Goal: Communication & Community: Answer question/provide support

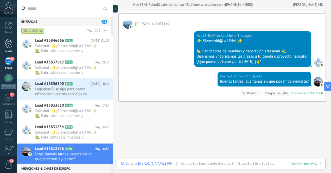
click at [9, 46] on div at bounding box center [9, 44] width 8 height 10
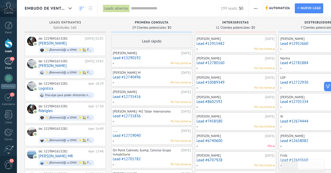
click at [8, 62] on div "44" at bounding box center [8, 61] width 8 height 8
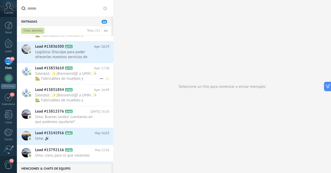
scroll to position [40, 0]
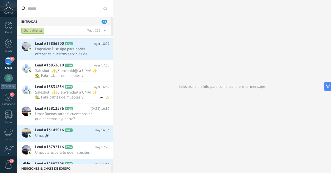
click at [80, 97] on span "Salesbot: ✨¡Bienvenid@ a UMA! ✨ 🏡 Fabricabtes de muebles y decoración artesanal…" at bounding box center [67, 95] width 64 height 10
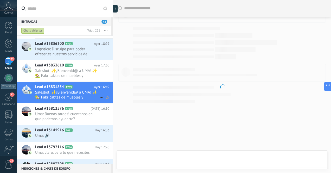
scroll to position [23, 0]
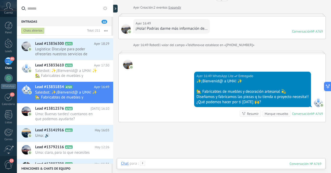
click at [193, 166] on div at bounding box center [221, 169] width 200 height 16
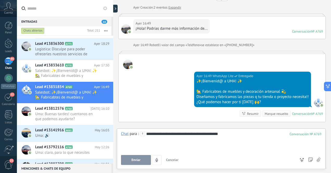
click at [133, 159] on span "Enviar" at bounding box center [135, 160] width 9 height 4
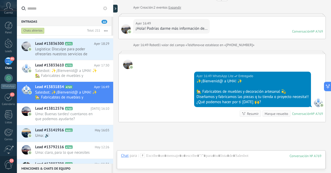
scroll to position [63, 0]
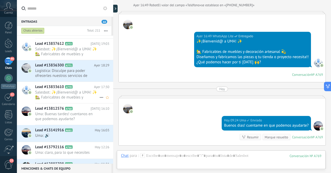
click at [77, 95] on span "Salesbot: ✨¡Bienvenid@ a UMA! ✨ 🏡 Fabricabtes de muebles y decoración artesanal…" at bounding box center [67, 95] width 64 height 10
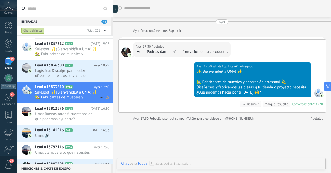
scroll to position [1, 0]
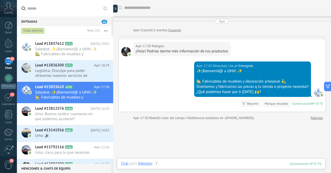
click at [197, 164] on div at bounding box center [221, 169] width 200 height 16
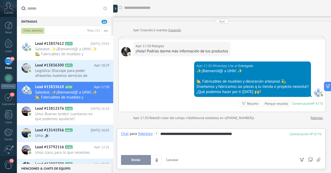
click at [139, 160] on span "Enviar" at bounding box center [135, 160] width 9 height 4
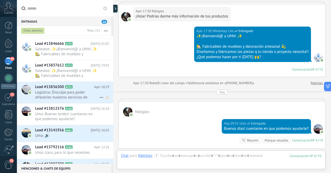
click at [80, 97] on span "Logística: Disculpe para poder ofrecerles nuestros servicios de logística; podr…" at bounding box center [67, 95] width 64 height 10
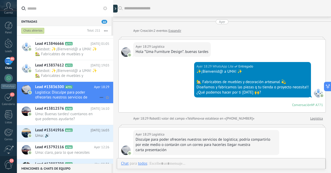
scroll to position [61, 0]
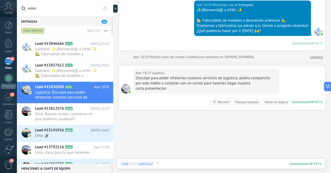
click at [197, 165] on div at bounding box center [221, 169] width 200 height 16
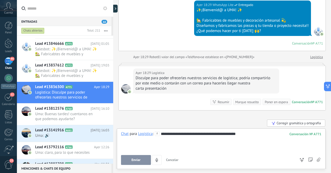
click at [137, 160] on span "Enviar" at bounding box center [135, 160] width 9 height 4
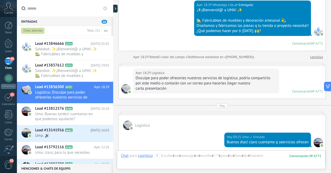
scroll to position [78, 0]
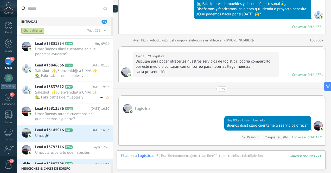
click at [77, 95] on span "Salesbot: ✨¡Bienvenid@ a UMA! ✨ 🏡 Fabricabtes de muebles y decoración artesanal…" at bounding box center [67, 95] width 64 height 10
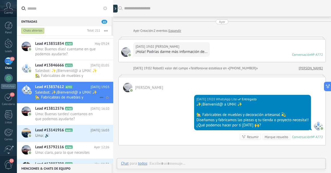
scroll to position [23, 0]
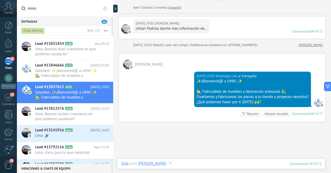
click at [185, 166] on div at bounding box center [221, 169] width 200 height 16
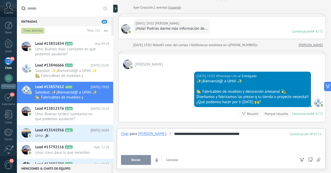
click at [135, 160] on span "Enviar" at bounding box center [135, 160] width 9 height 4
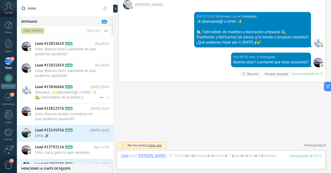
click at [87, 93] on span "Salesbot: ✨¡Bienvenid@ a UMA! ✨ 🏡 Fabricabtes de muebles y decoración artesanal…" at bounding box center [67, 95] width 64 height 10
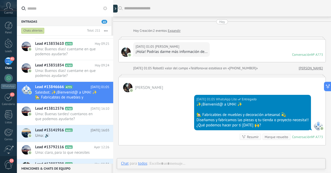
scroll to position [23, 0]
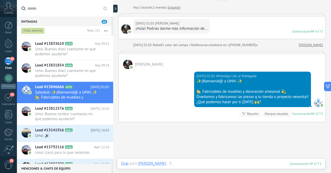
click at [209, 164] on div at bounding box center [221, 169] width 200 height 16
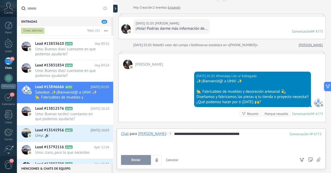
click at [135, 160] on span "Enviar" at bounding box center [135, 160] width 9 height 4
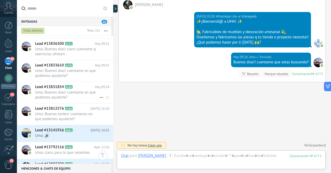
scroll to position [0, 0]
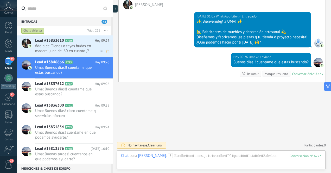
click at [80, 48] on span "fidelgles: Tienes o tayas budas en madera,, una de ,60 en cuanto ,?" at bounding box center [67, 48] width 64 height 10
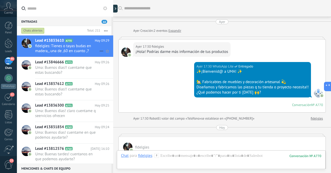
scroll to position [123, 0]
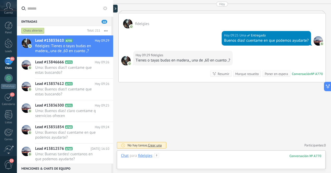
click at [199, 156] on div at bounding box center [221, 161] width 200 height 16
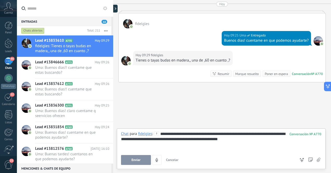
click at [157, 139] on div "**********" at bounding box center [221, 141] width 200 height 20
click at [280, 140] on div "**********" at bounding box center [221, 141] width 200 height 20
click at [139, 160] on span "Enviar" at bounding box center [135, 160] width 9 height 4
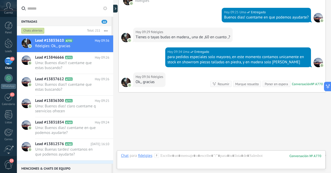
scroll to position [157, 0]
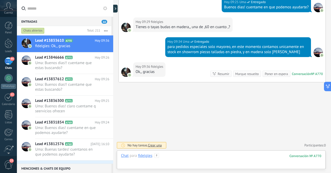
click at [209, 157] on div at bounding box center [221, 161] width 200 height 16
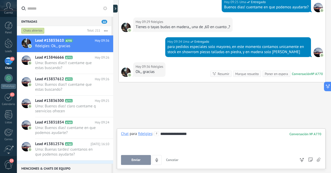
click at [134, 160] on span "Enviar" at bounding box center [135, 160] width 9 height 4
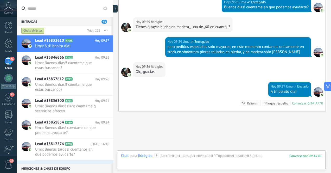
scroll to position [186, 0]
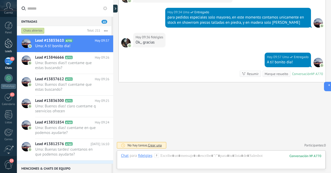
click at [9, 46] on div at bounding box center [9, 44] width 8 height 10
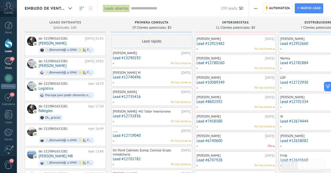
click at [8, 64] on div "44" at bounding box center [8, 61] width 8 height 8
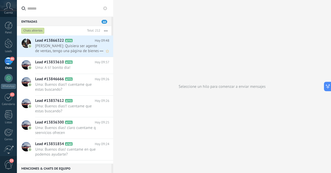
click at [78, 49] on span "[PERSON_NAME]: Quisiera ser agente de ventas, tengo una página de bienes raíces…" at bounding box center [67, 48] width 64 height 10
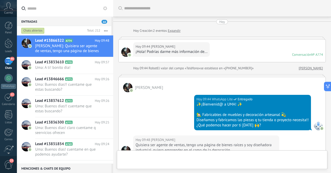
scroll to position [90, 0]
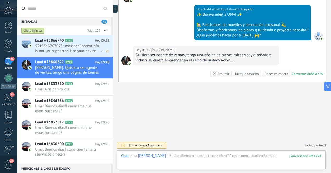
click at [79, 50] on span "5215543707075: 'messageContextInfo' is not yet supported. Use your device to vi…" at bounding box center [67, 48] width 64 height 10
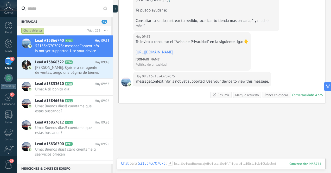
scroll to position [171, 0]
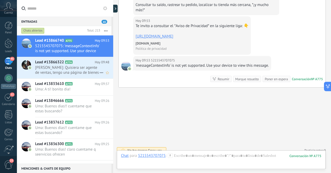
click at [84, 70] on span "[PERSON_NAME]: Quisiera ser agente de ventas, tengo una página de bienes raíces…" at bounding box center [67, 70] width 64 height 10
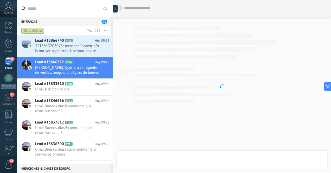
scroll to position [67, 0]
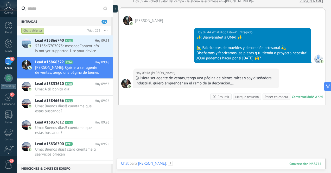
click at [234, 163] on div at bounding box center [221, 169] width 200 height 16
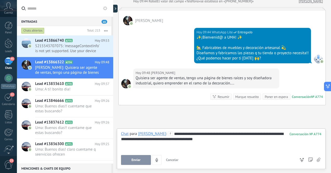
click at [197, 134] on div "**********" at bounding box center [221, 141] width 200 height 20
click at [136, 159] on span "Enviar" at bounding box center [135, 160] width 9 height 4
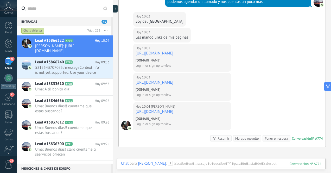
scroll to position [171, 0]
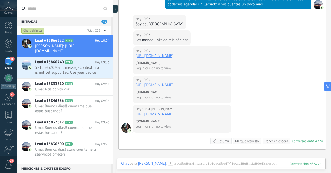
click at [173, 57] on link "[URL][DOMAIN_NAME]" at bounding box center [155, 55] width 38 height 5
click at [173, 86] on link "[URL][DOMAIN_NAME]" at bounding box center [155, 85] width 38 height 5
click at [173, 114] on link "[URL][DOMAIN_NAME]" at bounding box center [155, 114] width 38 height 5
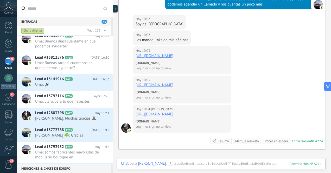
scroll to position [0, 0]
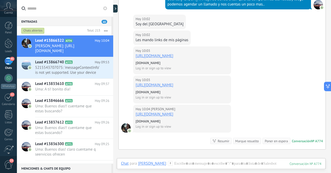
click at [8, 61] on div "45" at bounding box center [8, 61] width 8 height 8
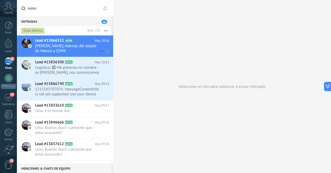
click at [83, 50] on span "[PERSON_NAME]: Además del estado de México y CDMX" at bounding box center [67, 48] width 64 height 10
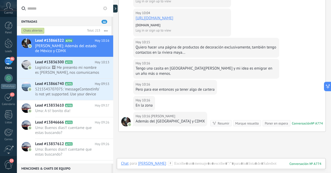
scroll to position [179, 0]
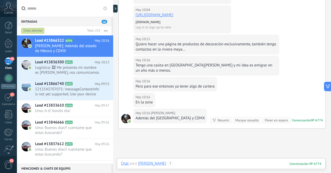
click at [234, 163] on div at bounding box center [221, 169] width 200 height 16
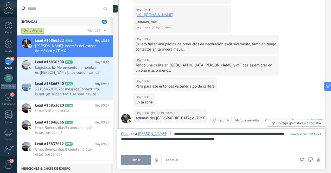
click at [139, 160] on span "Enviar" at bounding box center [135, 160] width 9 height 4
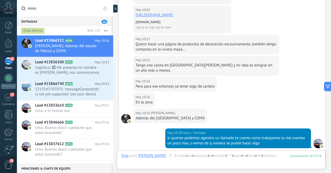
scroll to position [255, 0]
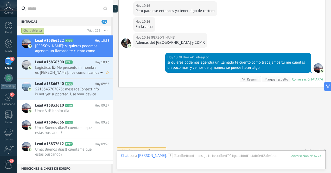
click at [83, 71] on span "Logística: 🖼 Me presento mi nombre es [PERSON_NAME], nos comunicamos de la Empr…" at bounding box center [67, 70] width 64 height 10
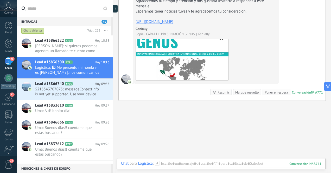
scroll to position [346, 0]
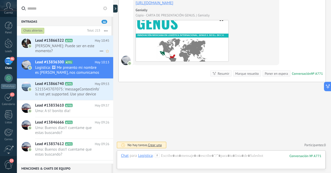
click at [84, 49] on span "[PERSON_NAME]: Puede ser en este momento?" at bounding box center [67, 48] width 64 height 10
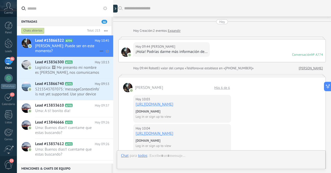
scroll to position [220, 0]
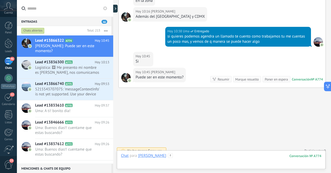
click at [186, 156] on div at bounding box center [221, 161] width 200 height 16
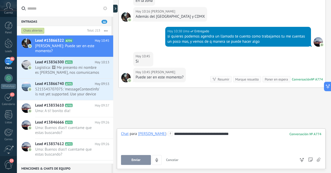
click at [136, 159] on span "Enviar" at bounding box center [135, 160] width 9 height 4
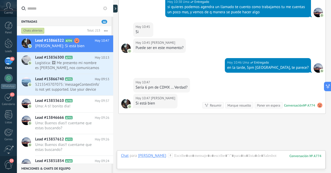
scroll to position [275, 0]
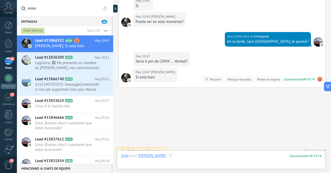
click at [220, 156] on div at bounding box center [221, 161] width 200 height 16
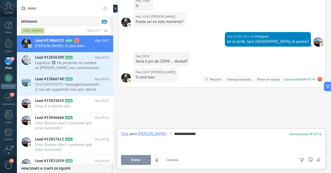
click at [141, 160] on button "Enviar" at bounding box center [136, 160] width 30 height 10
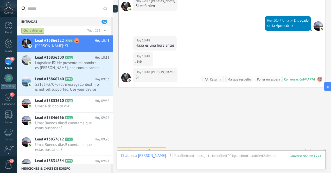
scroll to position [363, 0]
